Goal: Book appointment/travel/reservation

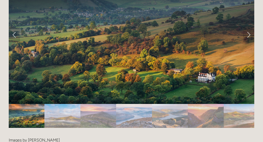
scroll to position [1053, 0]
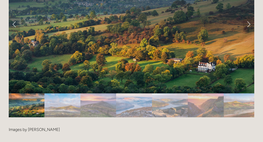
click at [100, 93] on img "Slide 3" at bounding box center [98, 105] width 36 height 24
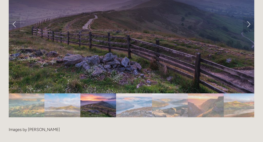
click at [138, 93] on img "Slide 4" at bounding box center [134, 105] width 36 height 24
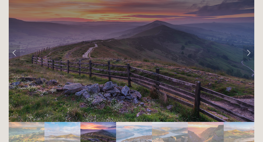
scroll to position [1031, 0]
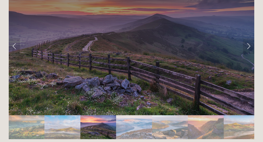
click at [175, 115] on img "Slide 5" at bounding box center [170, 127] width 36 height 24
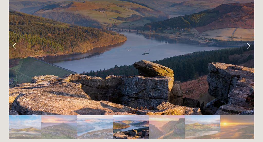
click at [207, 115] on img "Slide 7" at bounding box center [203, 127] width 36 height 24
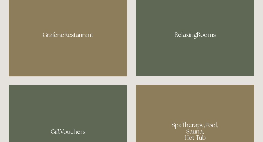
scroll to position [280, 0]
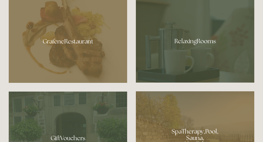
click at [193, 51] on div at bounding box center [195, 39] width 119 height 86
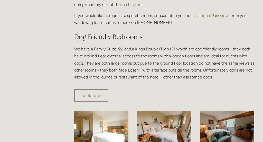
scroll to position [256, 0]
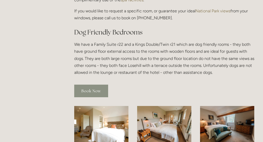
click at [97, 85] on link "Book Now" at bounding box center [91, 91] width 34 height 13
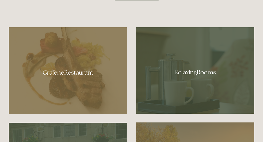
scroll to position [286, 0]
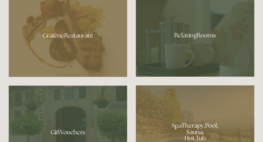
click at [69, 38] on div at bounding box center [68, 33] width 119 height 87
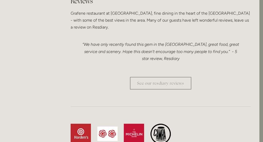
scroll to position [1450, 4]
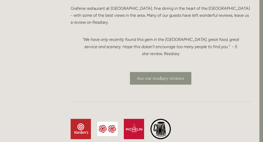
click at [155, 72] on link "See our resdiary reviews" at bounding box center [160, 78] width 61 height 13
